Goal: Information Seeking & Learning: Learn about a topic

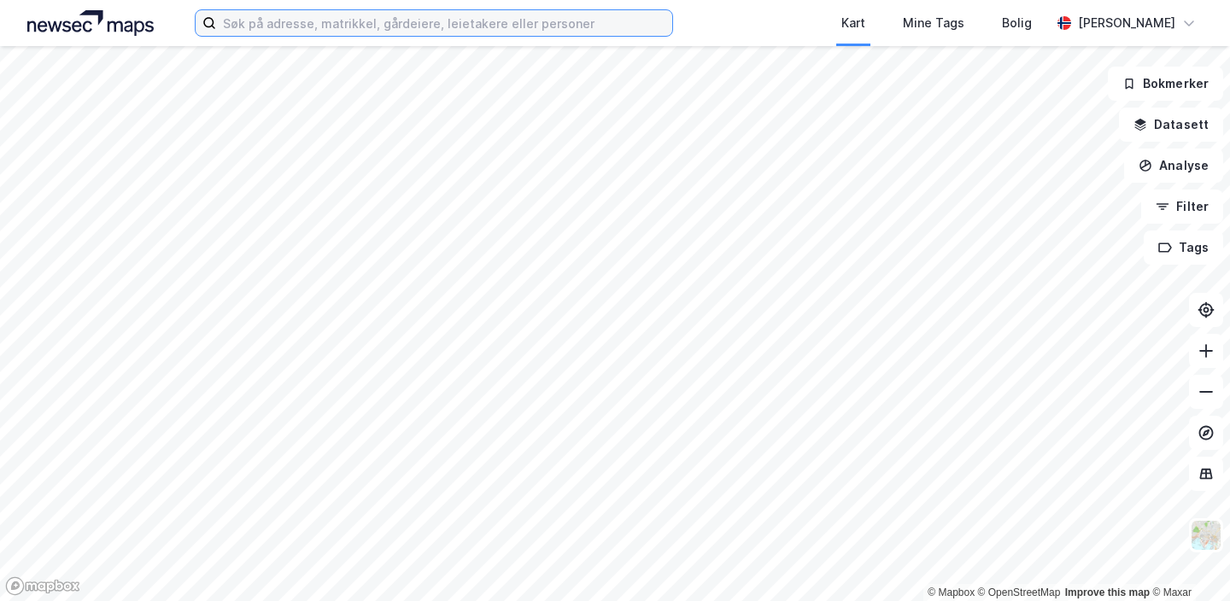
click at [529, 22] on input at bounding box center [444, 23] width 456 height 26
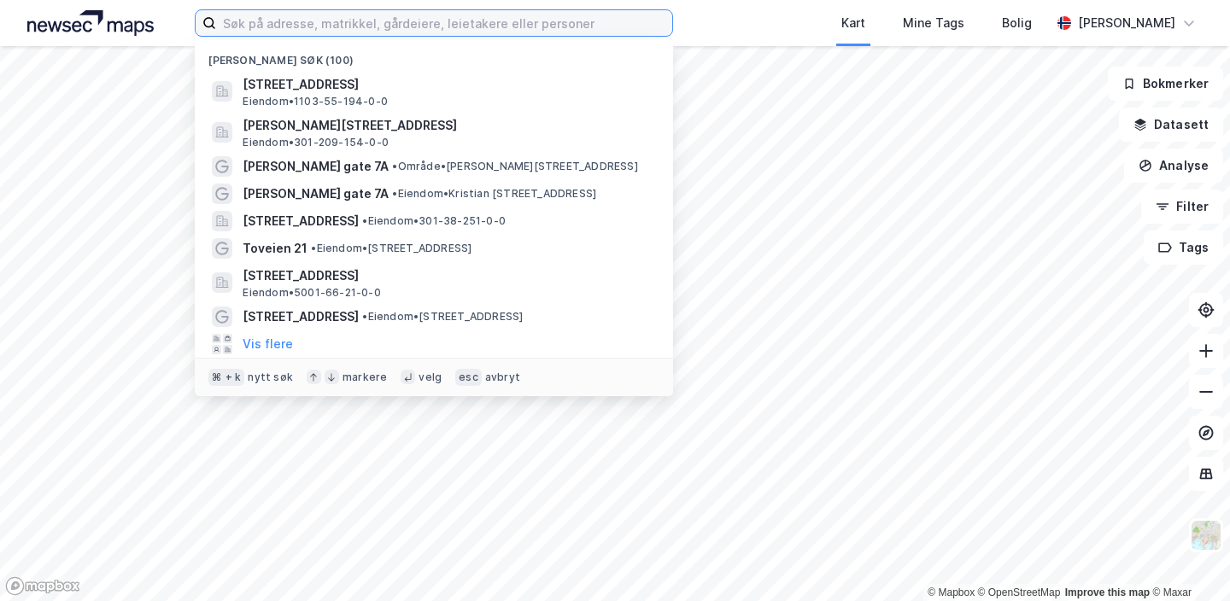
click at [529, 22] on input at bounding box center [444, 23] width 456 height 26
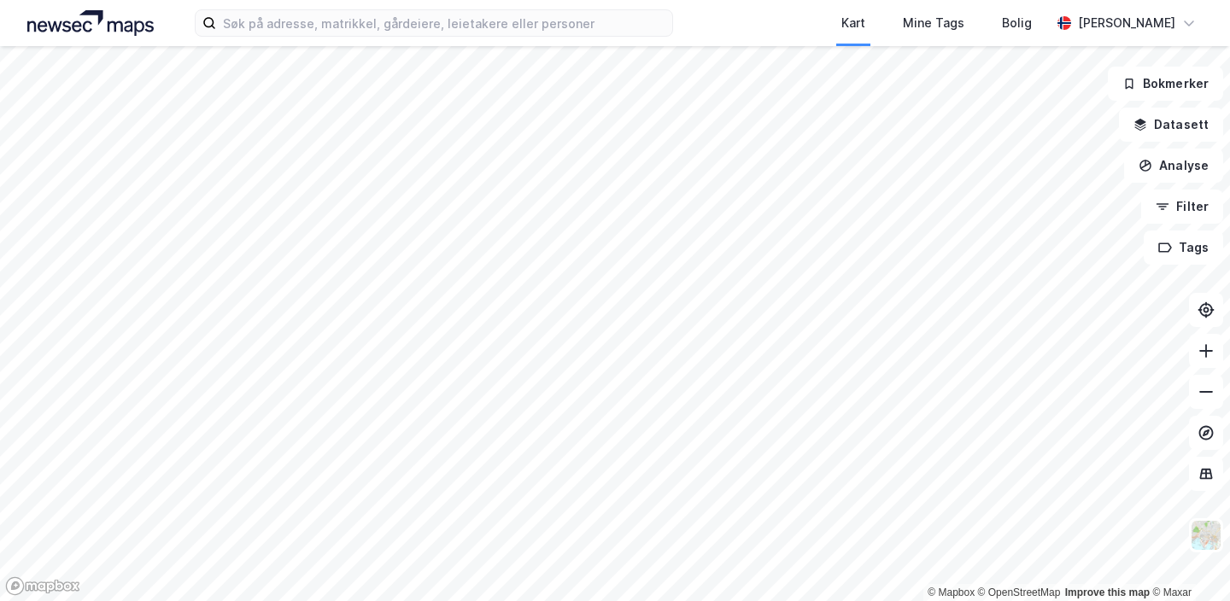
click at [694, 25] on div "Kart Mine Tags Bolig [PERSON_NAME]" at bounding box center [615, 23] width 1230 height 46
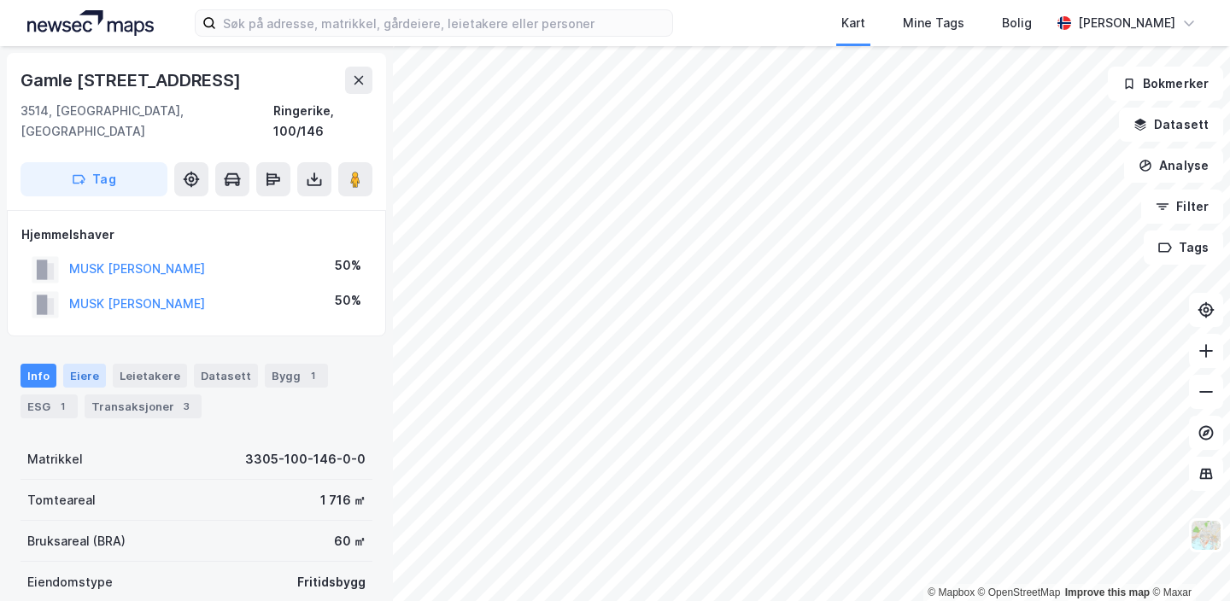
click at [77, 364] on div "Eiere" at bounding box center [84, 376] width 43 height 24
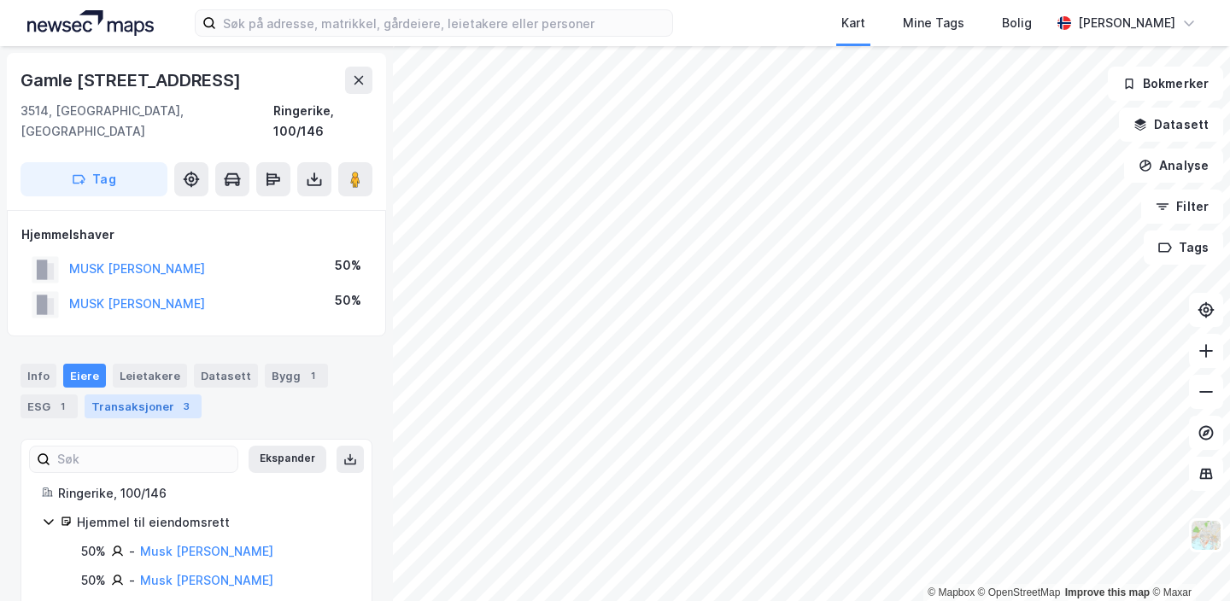
click at [143, 395] on div "Transaksjoner 3" at bounding box center [143, 407] width 117 height 24
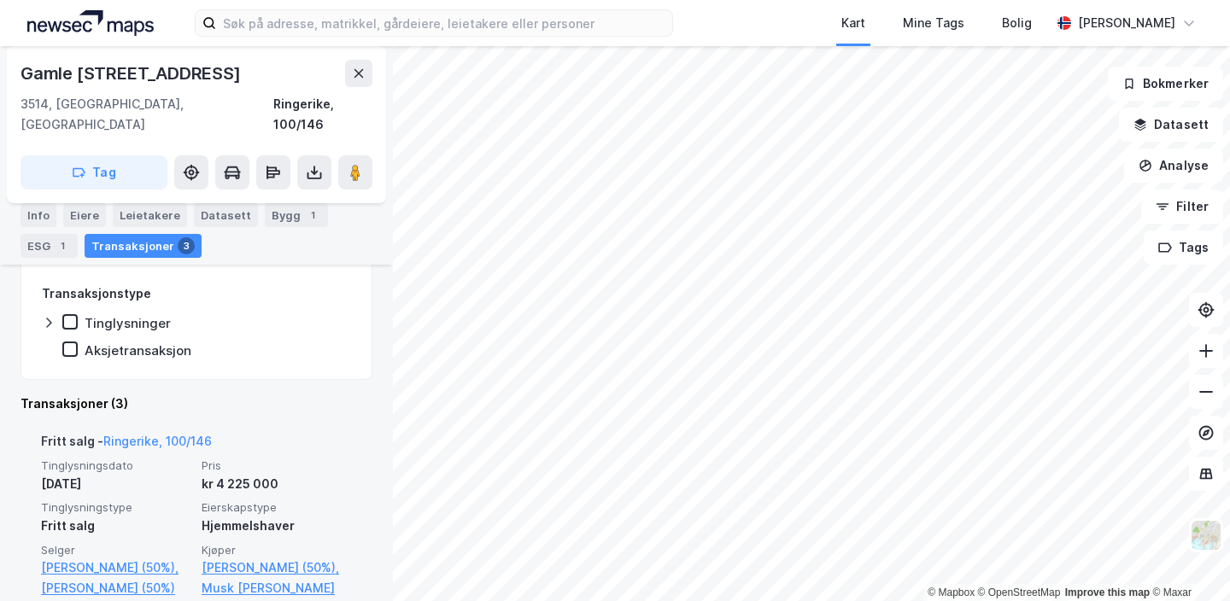
scroll to position [315, 0]
